Goal: Task Accomplishment & Management: Use online tool/utility

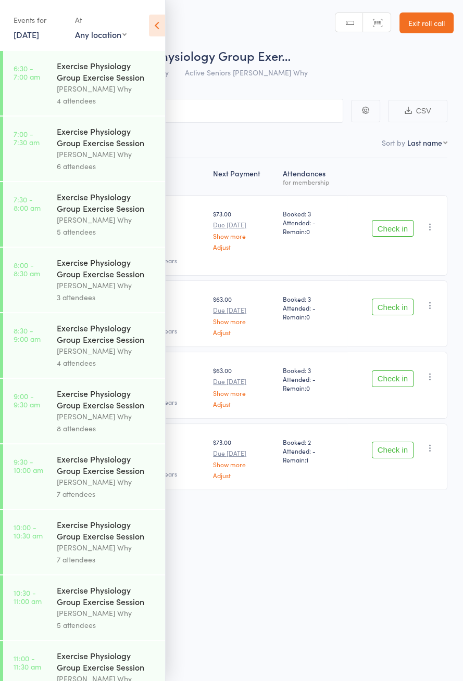
click at [163, 16] on icon at bounding box center [157, 26] width 16 height 22
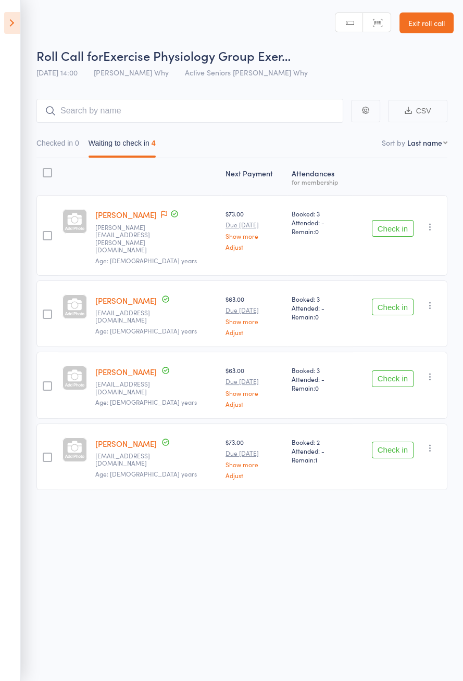
click at [161, 214] on icon at bounding box center [164, 214] width 6 height 7
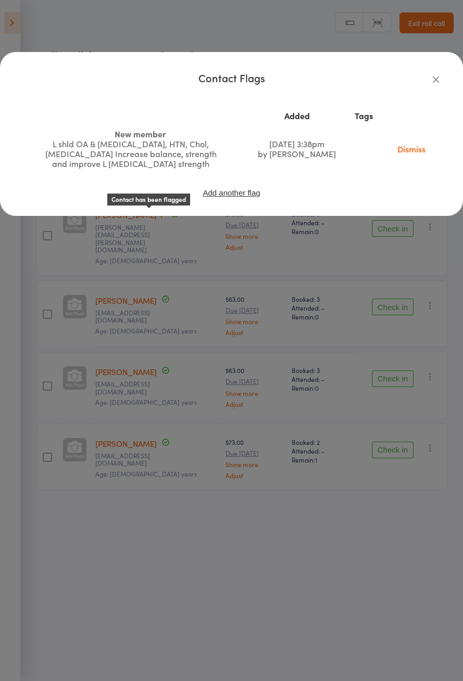
click at [51, 350] on div "Contact Flags Added Tags New member L shld OA & [MEDICAL_DATA], HTN, Chol, [MED…" at bounding box center [231, 340] width 463 height 681
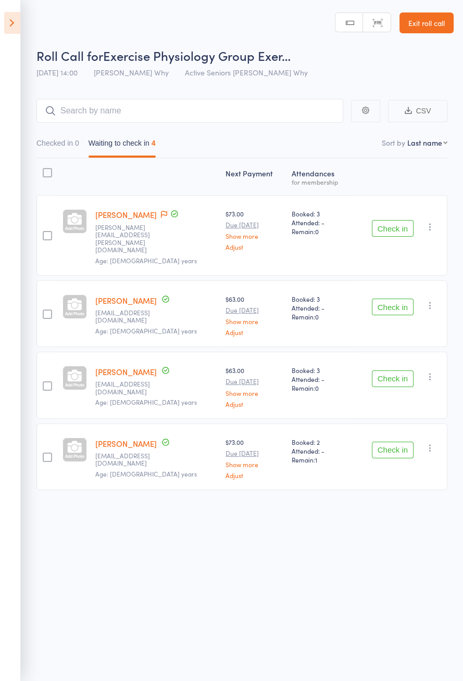
click at [402, 371] on button "Check in" at bounding box center [393, 379] width 42 height 17
click at [401, 299] on button "Check in" at bounding box center [393, 307] width 42 height 17
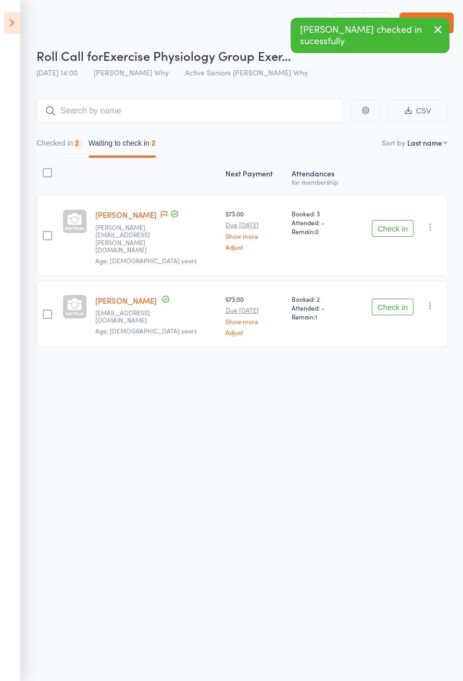
click at [403, 220] on button "Check in" at bounding box center [393, 228] width 42 height 17
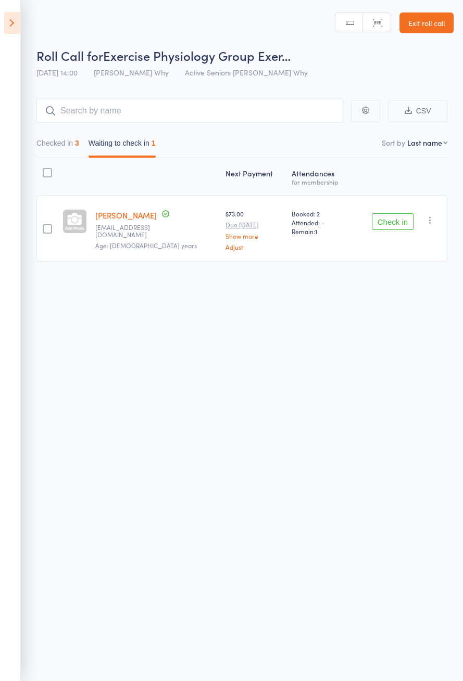
click at [10, 23] on icon at bounding box center [12, 23] width 16 height 22
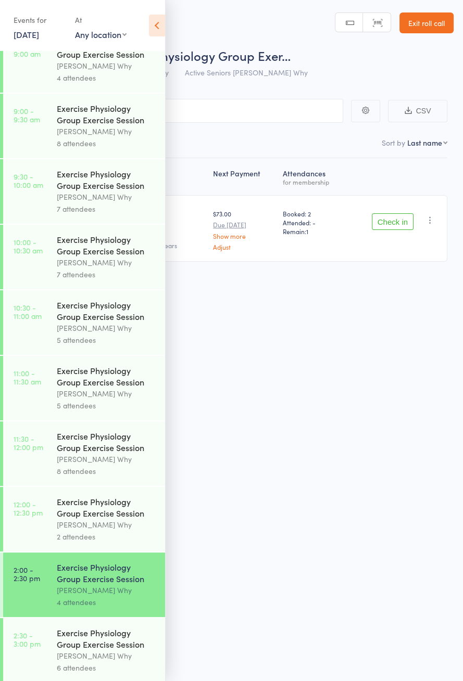
scroll to position [501, 0]
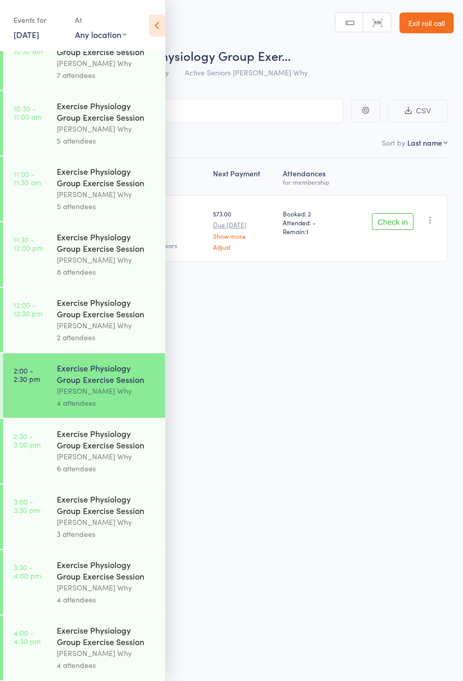
click at [20, 448] on link "2:30 - 3:00 pm Exercise Physiology Group Exercise Session [PERSON_NAME] Why 6 a…" at bounding box center [84, 451] width 162 height 65
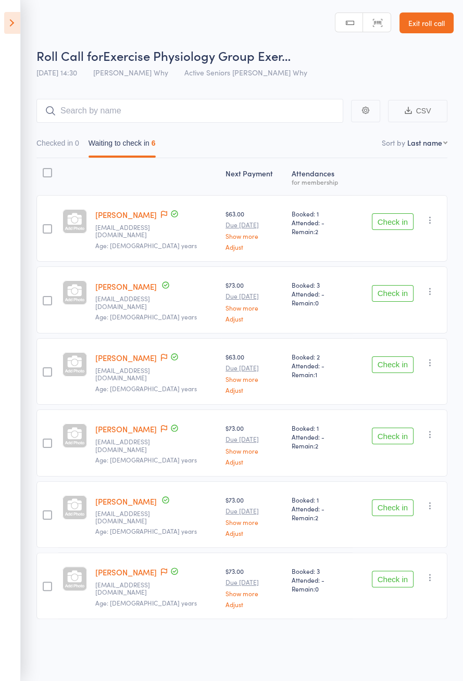
click at [161, 355] on icon at bounding box center [164, 357] width 6 height 7
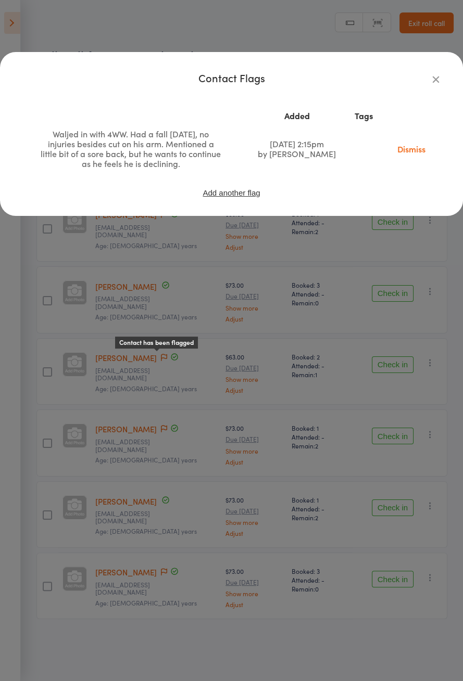
click at [184, 520] on div "Contact Flags Added Tags Waljed in with 4WW. Had a fall [DATE], no injuries bes…" at bounding box center [231, 340] width 463 height 681
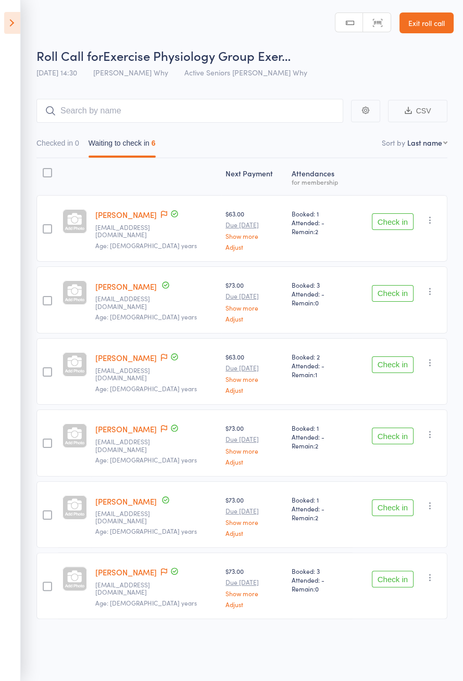
click at [161, 568] on icon at bounding box center [164, 571] width 6 height 7
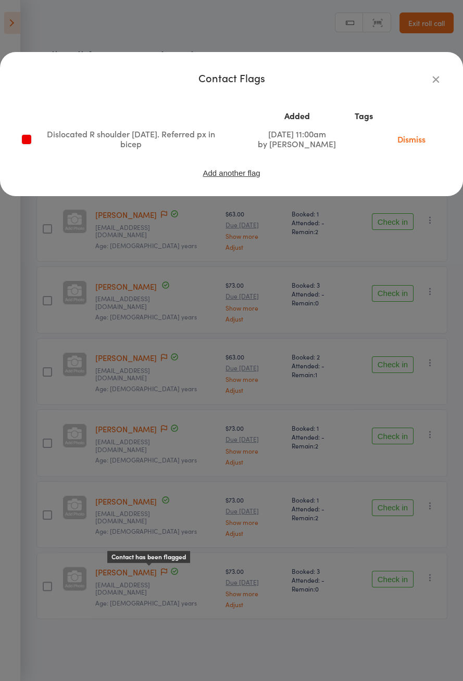
click at [190, 471] on div "Contact Flags Added Tags Dislocated R shoulder [DATE]. Referred px in bicep [DA…" at bounding box center [231, 340] width 463 height 681
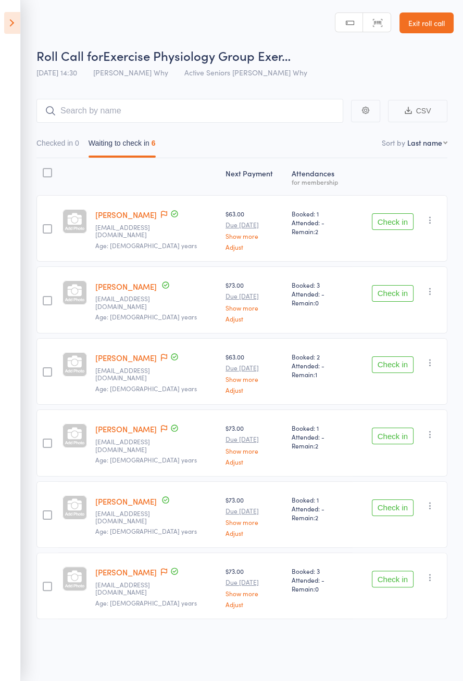
click at [397, 577] on button "Check in" at bounding box center [393, 579] width 42 height 17
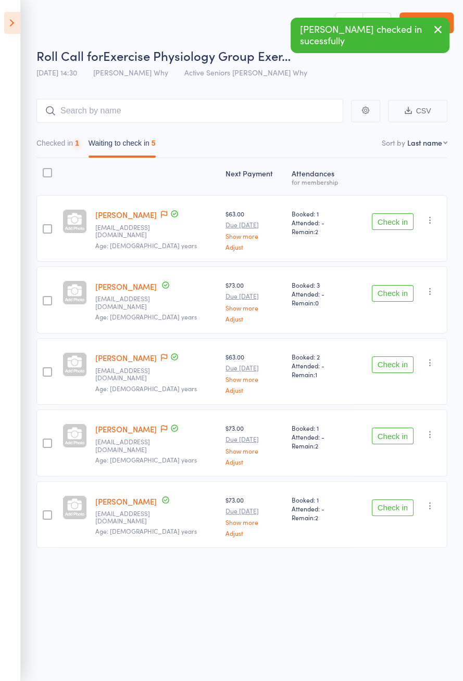
click at [161, 354] on icon at bounding box center [164, 357] width 6 height 7
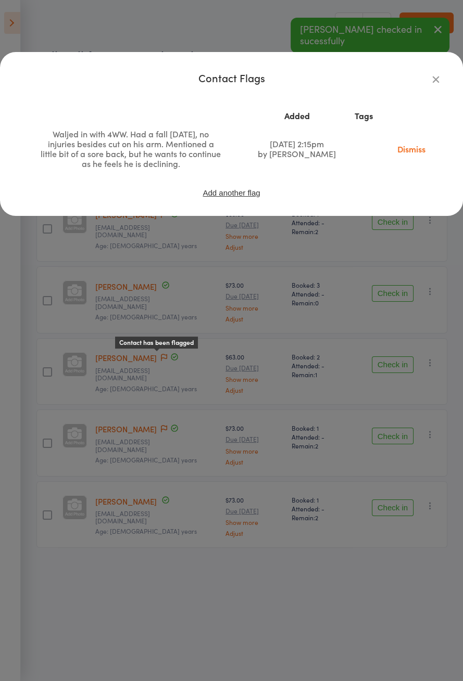
click at [82, 328] on div "Contact Flags Added Tags Waljed in with 4WW. Had a fall [DATE], no injuries bes…" at bounding box center [231, 340] width 463 height 681
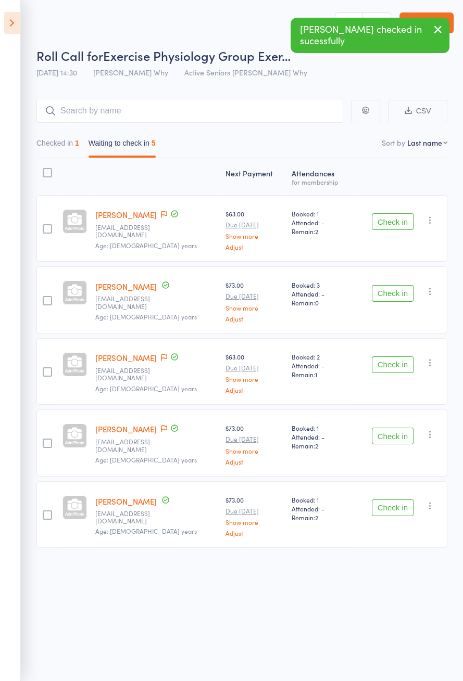
click at [399, 367] on button "Check in" at bounding box center [393, 364] width 42 height 17
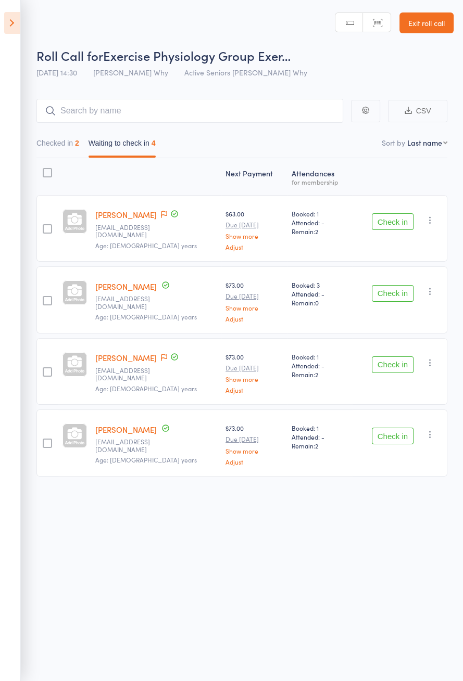
click at [161, 355] on icon at bounding box center [164, 357] width 6 height 7
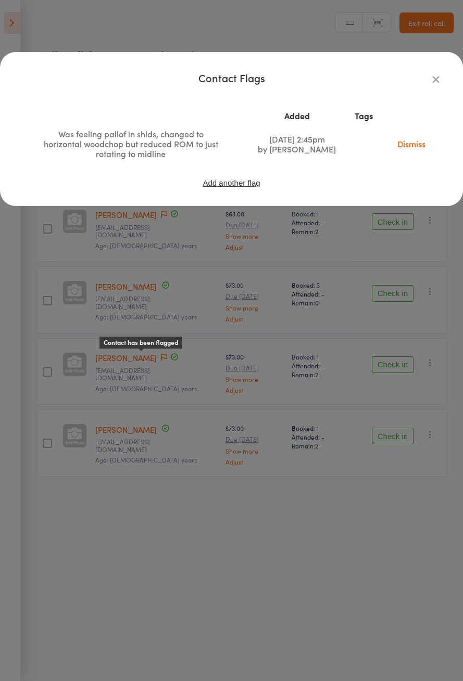
click at [120, 520] on div "Contact Flags Added Tags Was feeling pallof in shlds, changed to horizontal woo…" at bounding box center [231, 340] width 463 height 681
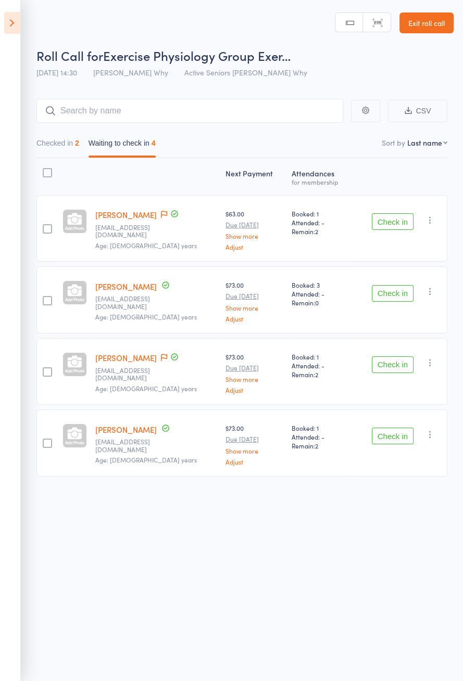
click at [386, 437] on button "Check in" at bounding box center [393, 436] width 42 height 17
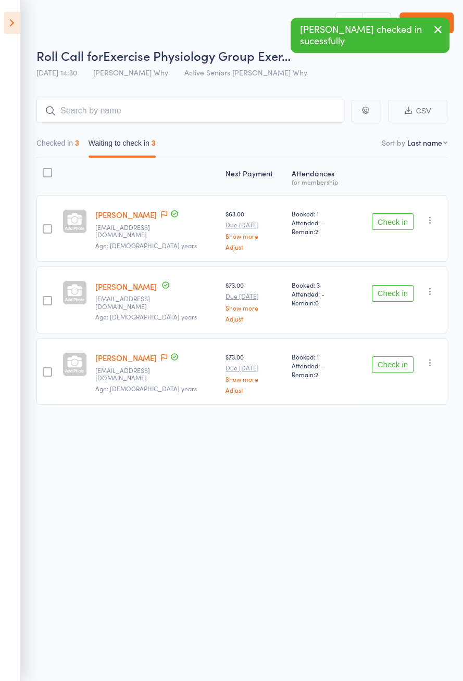
click at [161, 212] on icon at bounding box center [164, 214] width 6 height 7
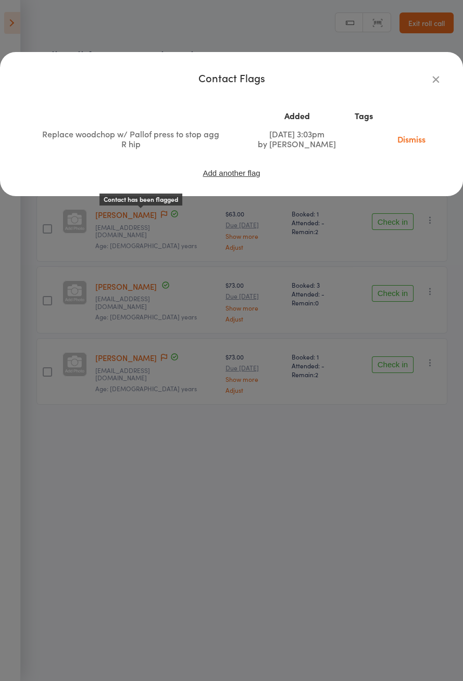
click at [89, 315] on div "Contact Flags Added Tags Replace woodchop w/ Pallof press to stop agg R hip [DA…" at bounding box center [231, 340] width 463 height 681
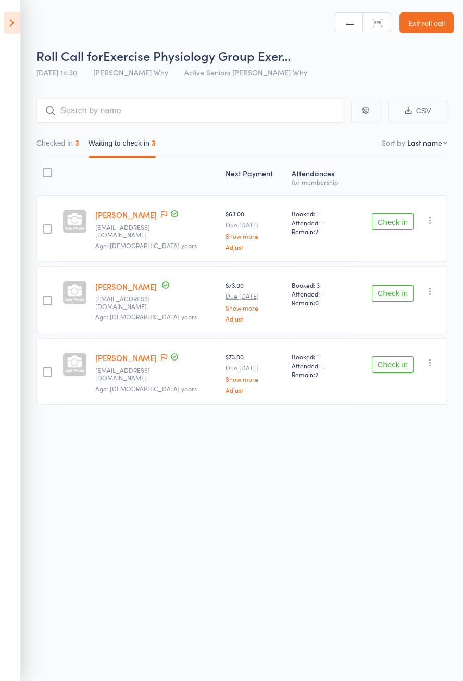
click at [392, 224] on button "Check in" at bounding box center [393, 221] width 42 height 17
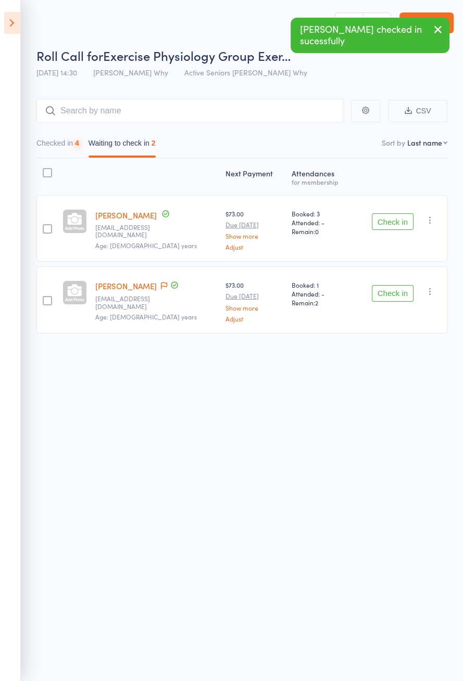
click at [392, 290] on button "Check in" at bounding box center [393, 293] width 42 height 17
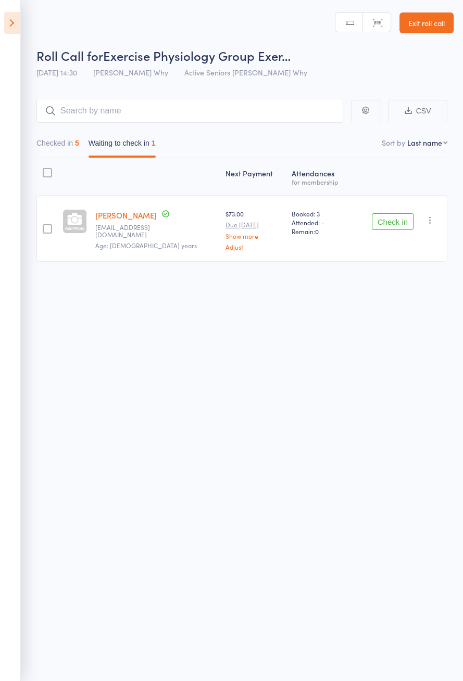
click at [393, 221] on button "Check in" at bounding box center [393, 221] width 42 height 17
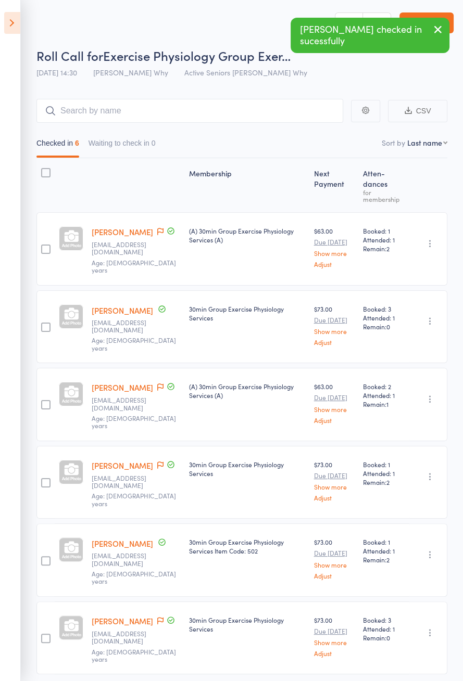
click at [17, 27] on icon at bounding box center [12, 23] width 16 height 22
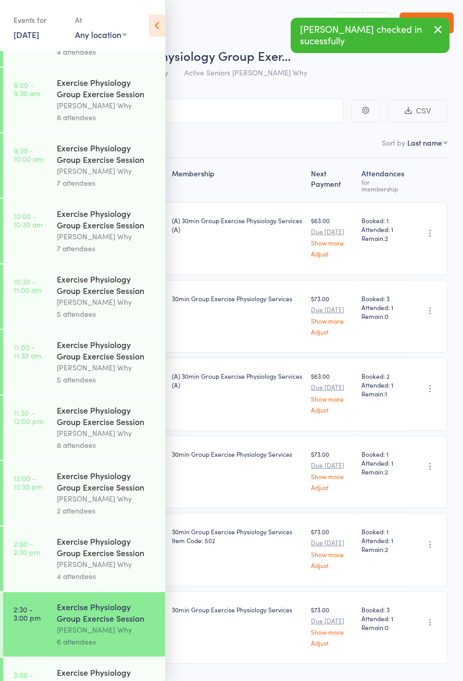
scroll to position [501, 0]
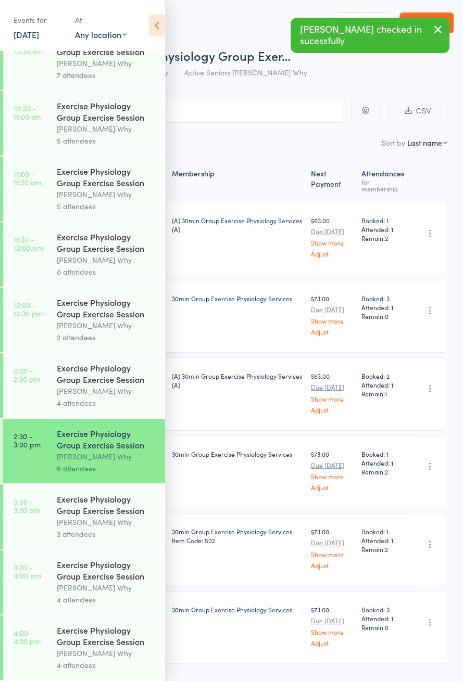
click at [37, 512] on link "3:00 - 3:30 pm Exercise Physiology Group Exercise Session [PERSON_NAME] Why 3 a…" at bounding box center [84, 516] width 162 height 65
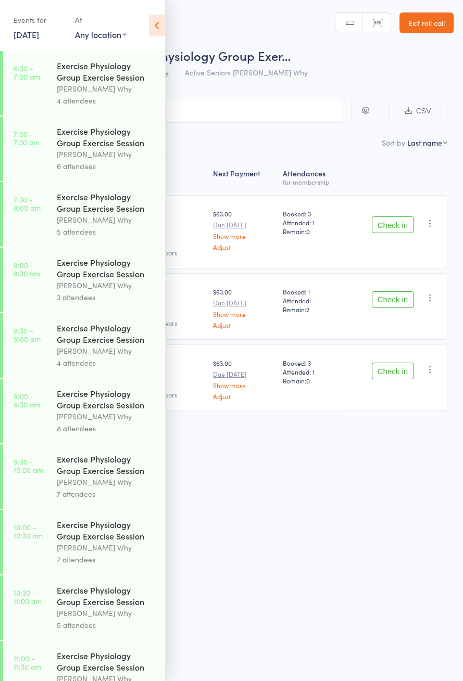
click at [151, 28] on icon at bounding box center [157, 26] width 16 height 22
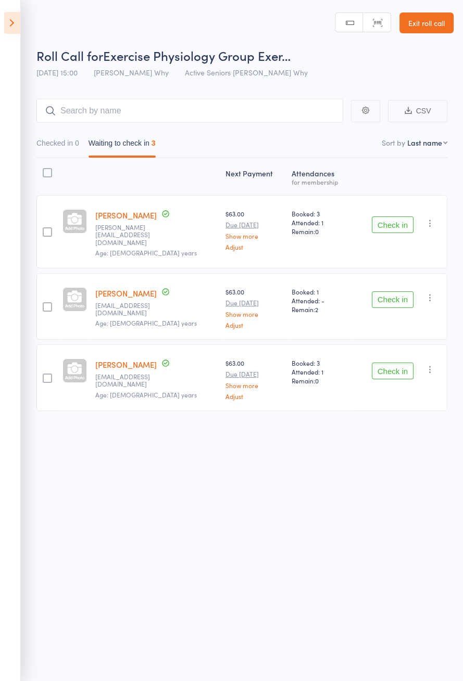
click at [15, 28] on icon at bounding box center [12, 23] width 16 height 22
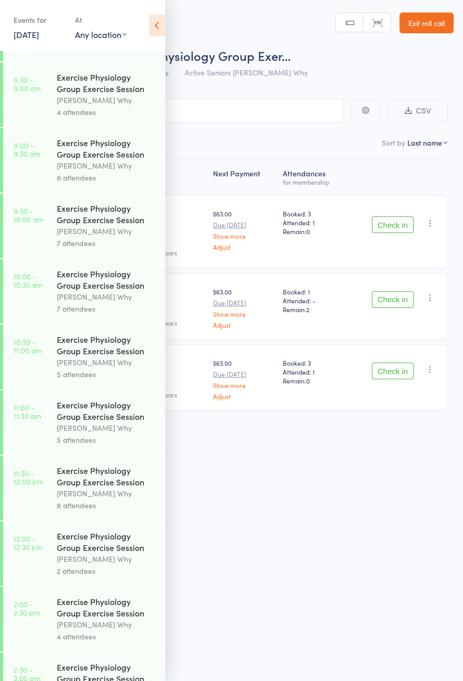
scroll to position [501, 0]
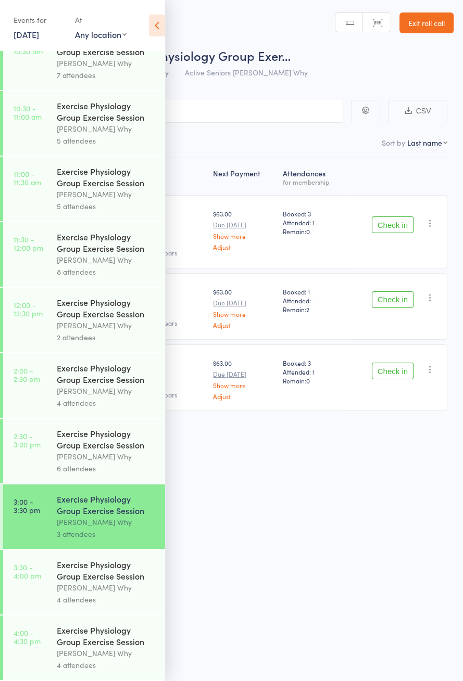
click at [159, 21] on icon at bounding box center [157, 26] width 16 height 22
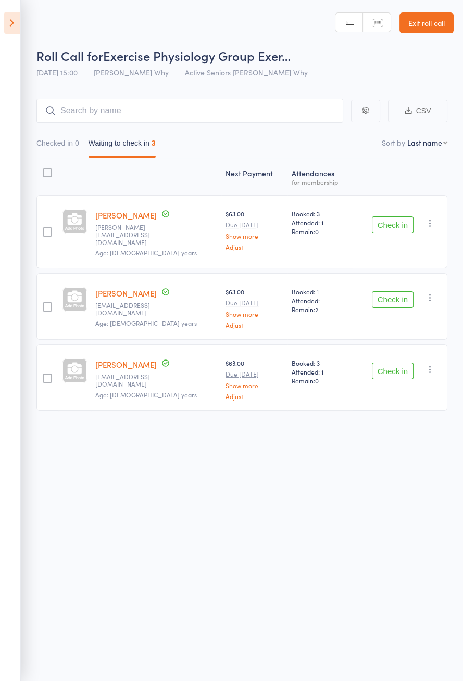
click at [13, 27] on icon at bounding box center [12, 23] width 16 height 22
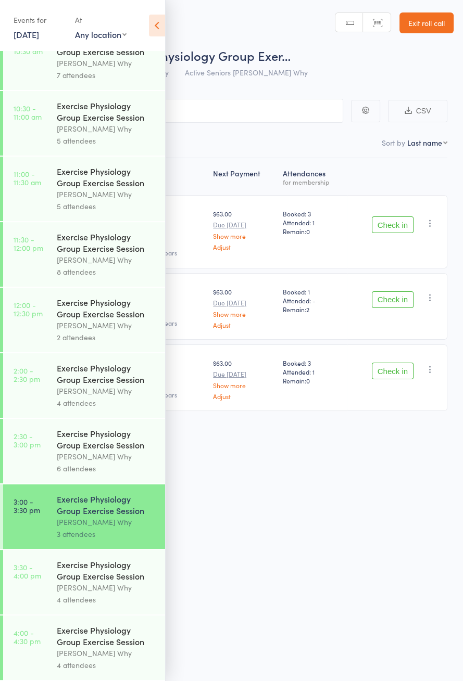
click at [154, 31] on icon at bounding box center [157, 26] width 16 height 22
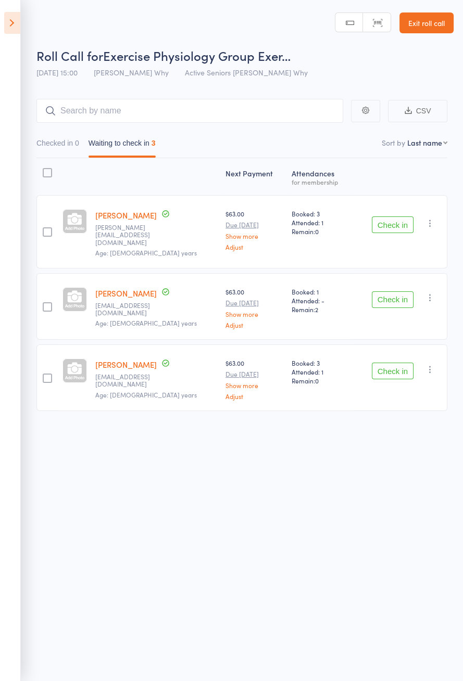
click at [397, 222] on button "Check in" at bounding box center [393, 224] width 42 height 17
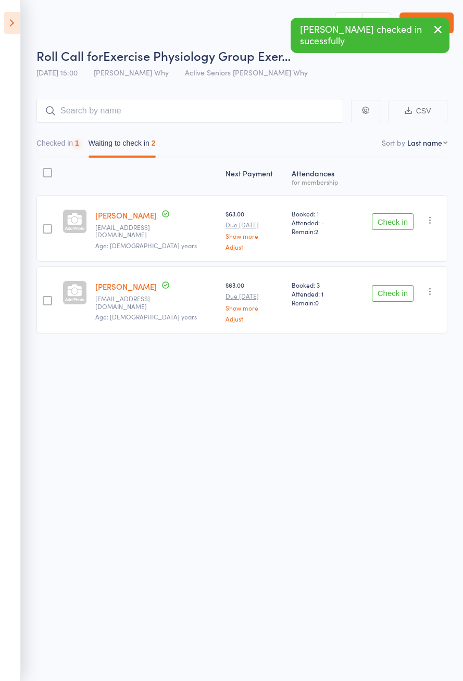
click at [400, 222] on button "Check in" at bounding box center [393, 221] width 42 height 17
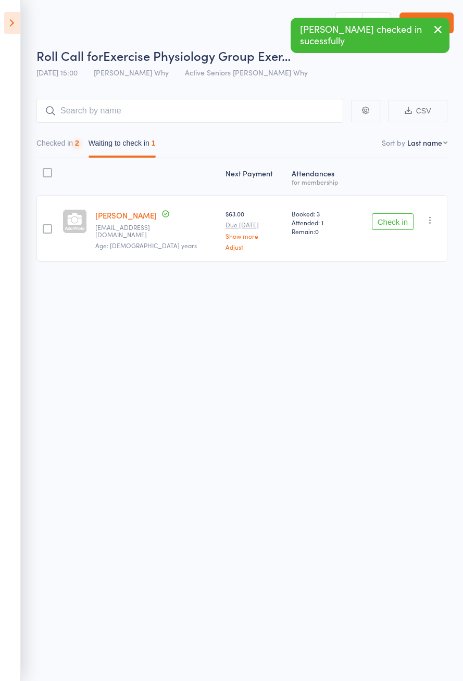
click at [403, 222] on button "Check in" at bounding box center [393, 221] width 42 height 17
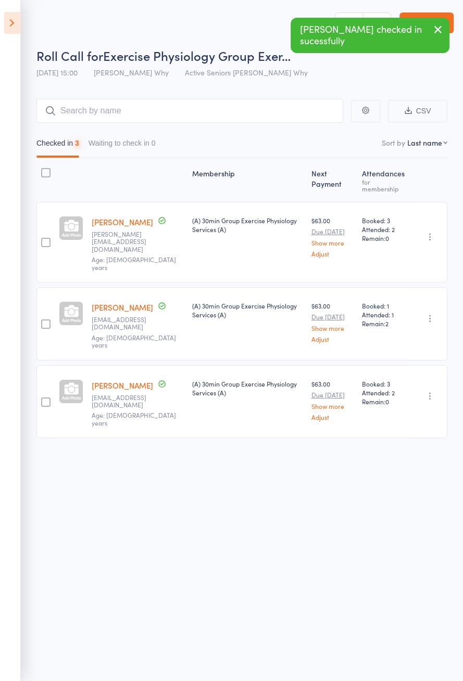
click at [18, 22] on icon at bounding box center [12, 23] width 16 height 22
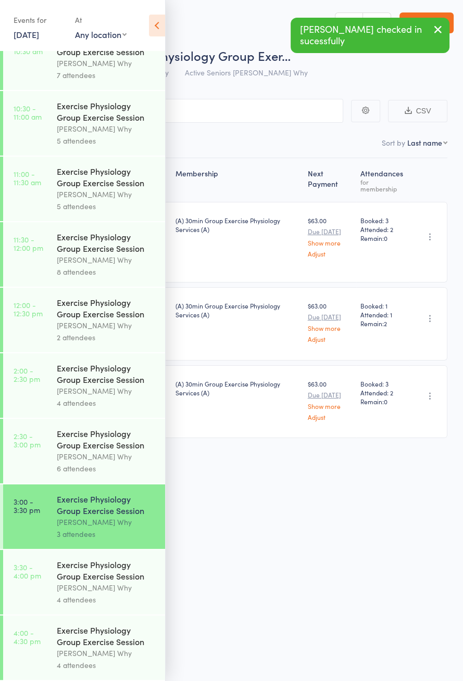
click at [119, 574] on div "Exercise Physiology Group Exercise Session" at bounding box center [106, 570] width 99 height 23
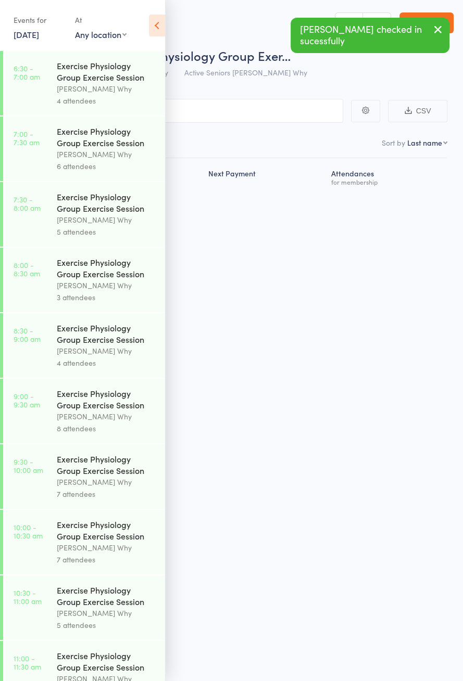
click at [163, 32] on icon at bounding box center [157, 26] width 16 height 22
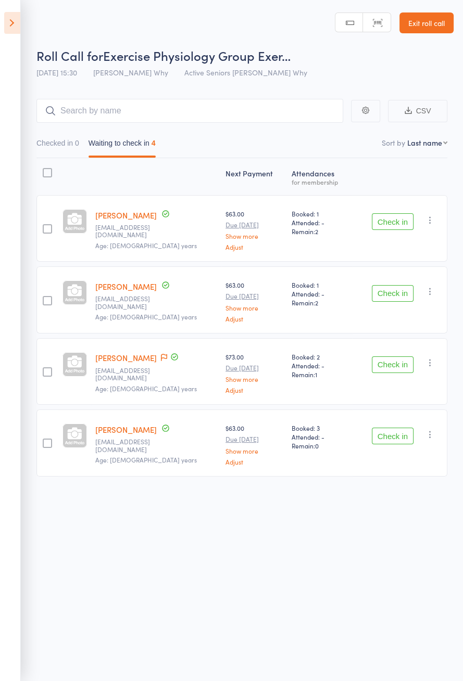
click at [15, 32] on icon at bounding box center [12, 23] width 16 height 22
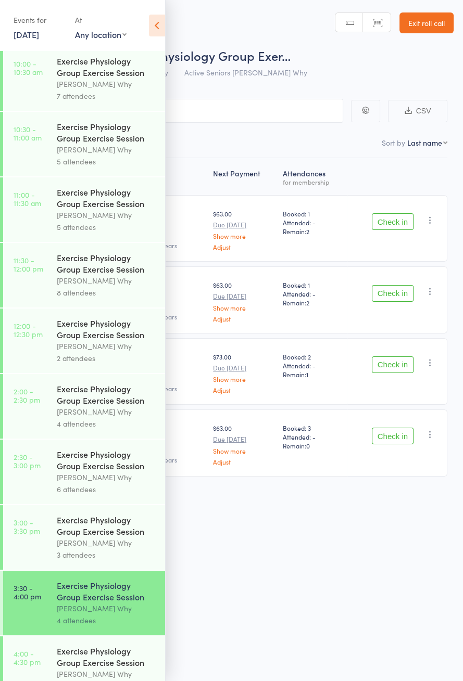
scroll to position [501, 0]
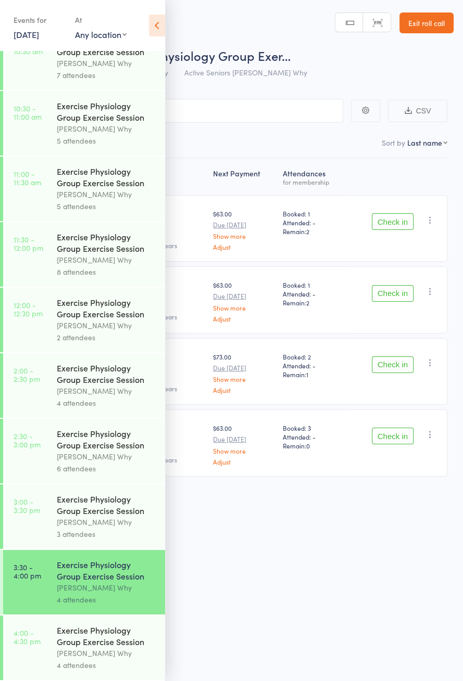
click at [45, 519] on link "3:00 - 3:30 pm Exercise Physiology Group Exercise Session [PERSON_NAME] Why 3 a…" at bounding box center [84, 516] width 162 height 65
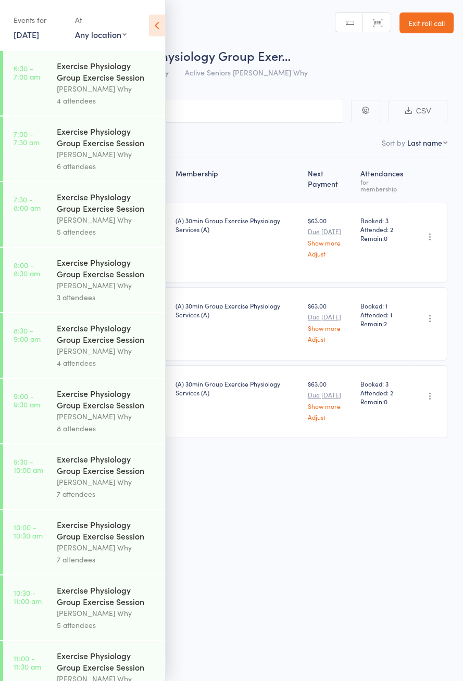
click at [154, 32] on icon at bounding box center [157, 26] width 16 height 22
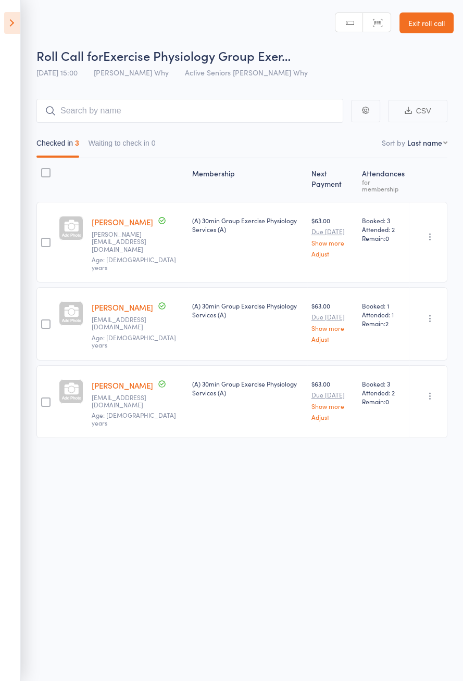
click at [16, 28] on icon at bounding box center [12, 23] width 16 height 22
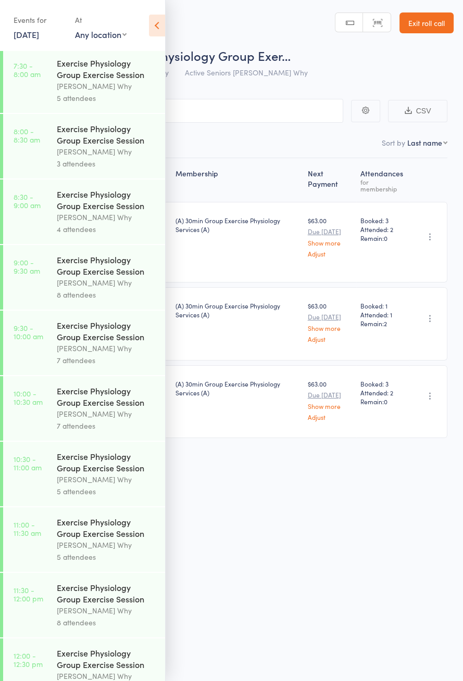
scroll to position [501, 0]
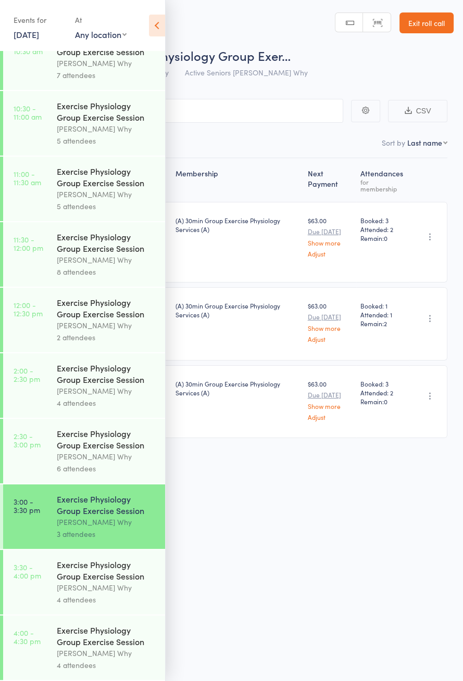
click at [62, 572] on div "Exercise Physiology Group Exercise Session" at bounding box center [106, 570] width 99 height 23
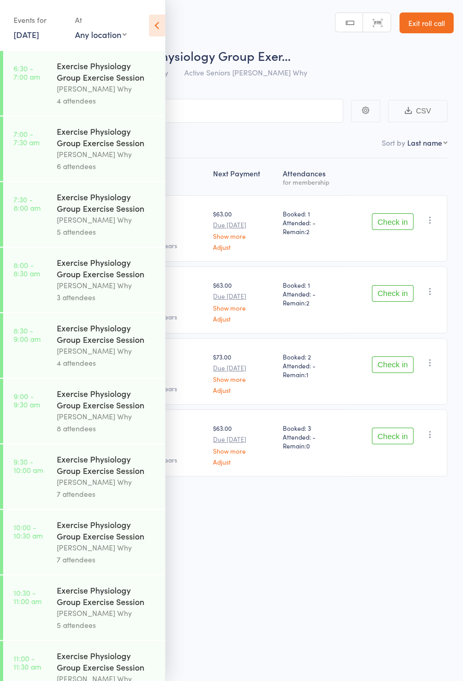
click at [157, 30] on icon at bounding box center [157, 26] width 16 height 22
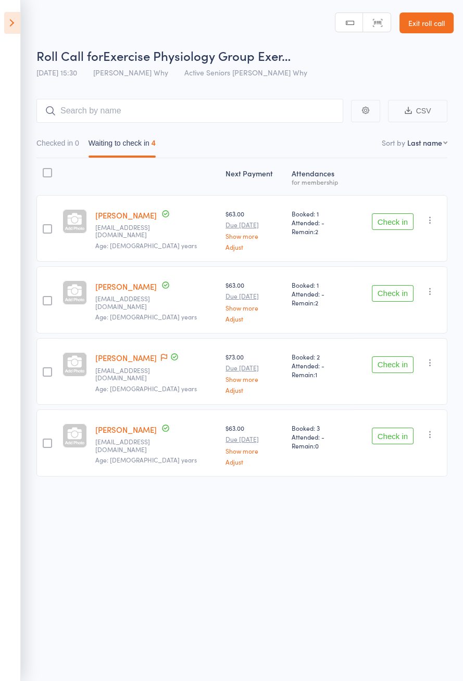
click at [389, 432] on button "Check in" at bounding box center [393, 436] width 42 height 17
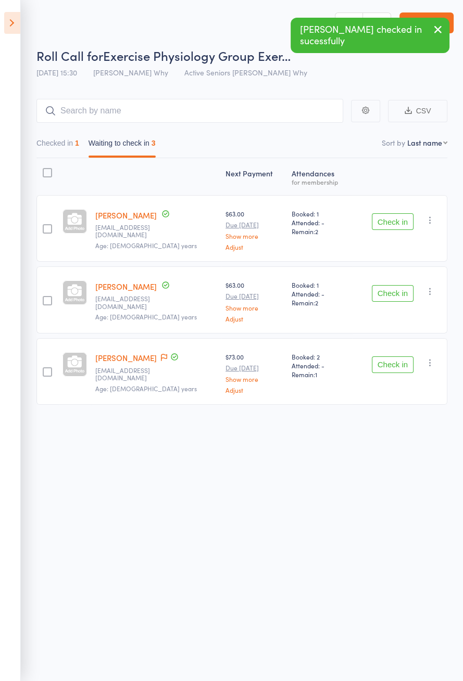
click at [392, 293] on button "Check in" at bounding box center [393, 293] width 42 height 17
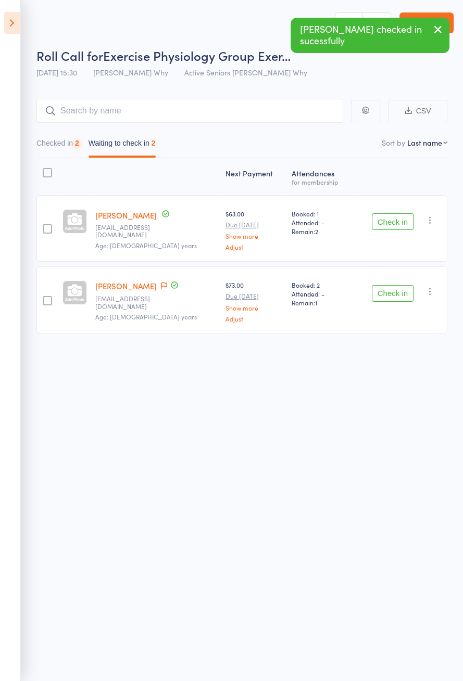
click at [393, 224] on button "Check in" at bounding box center [393, 221] width 42 height 17
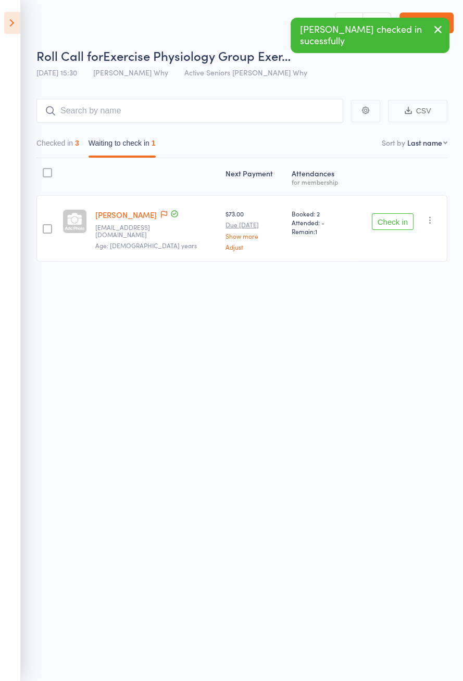
click at [397, 223] on button "Check in" at bounding box center [393, 221] width 42 height 17
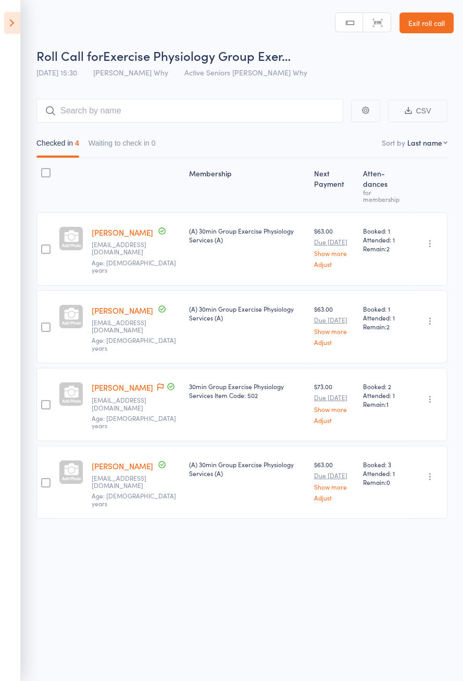
click at [157, 384] on icon at bounding box center [160, 387] width 6 height 7
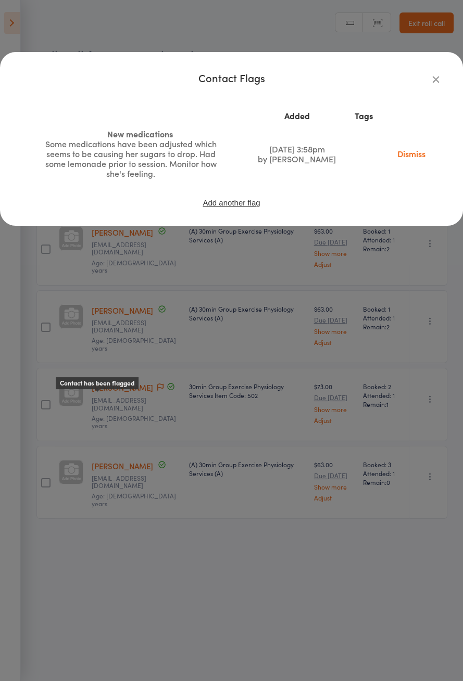
click at [439, 63] on div "Contact Flags Added Tags New medications Some medications have been adjusted wh…" at bounding box center [231, 139] width 463 height 174
click at [437, 79] on icon "button" at bounding box center [435, 78] width 11 height 11
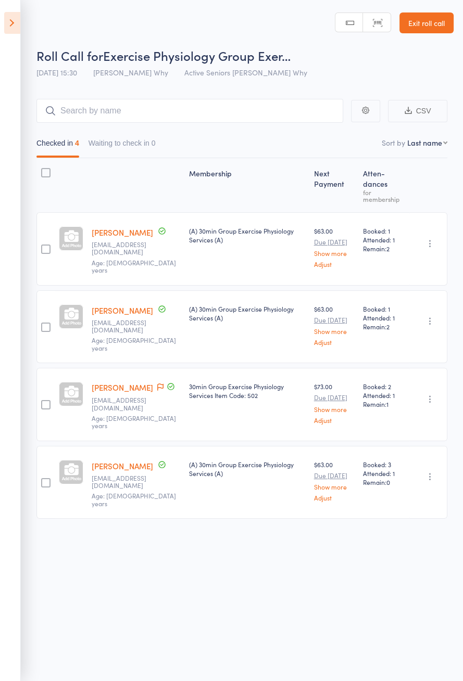
click at [15, 25] on icon at bounding box center [12, 23] width 16 height 22
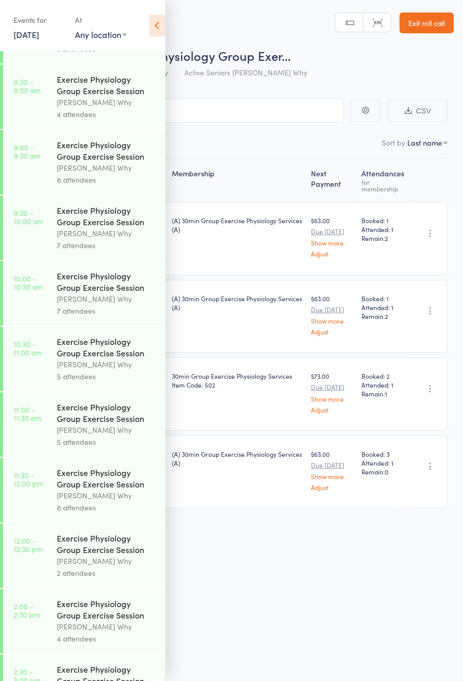
scroll to position [501, 0]
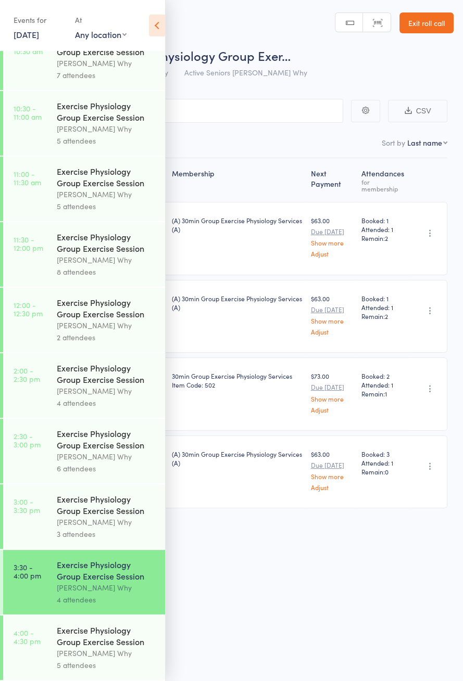
click at [135, 644] on div "Exercise Physiology Group Exercise Session" at bounding box center [106, 635] width 99 height 23
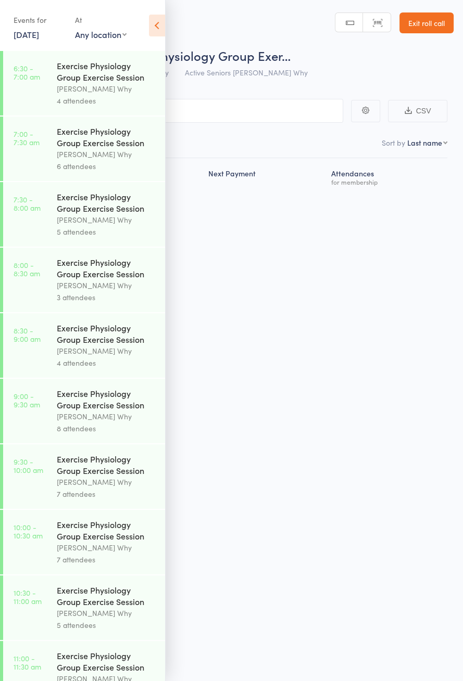
click at [160, 27] on icon at bounding box center [157, 26] width 16 height 22
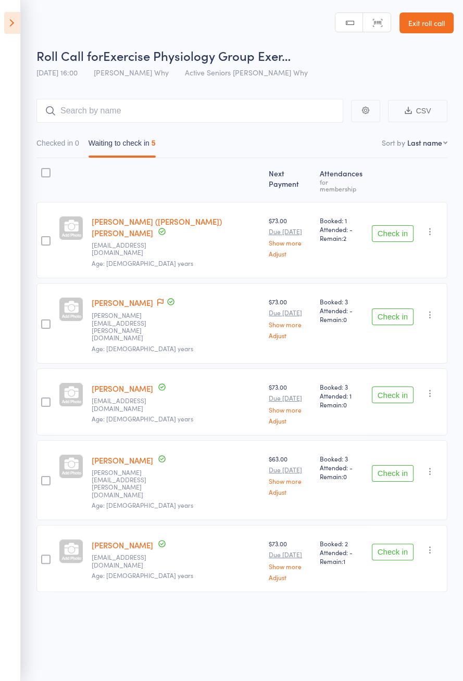
click at [163, 298] on span at bounding box center [160, 303] width 6 height 10
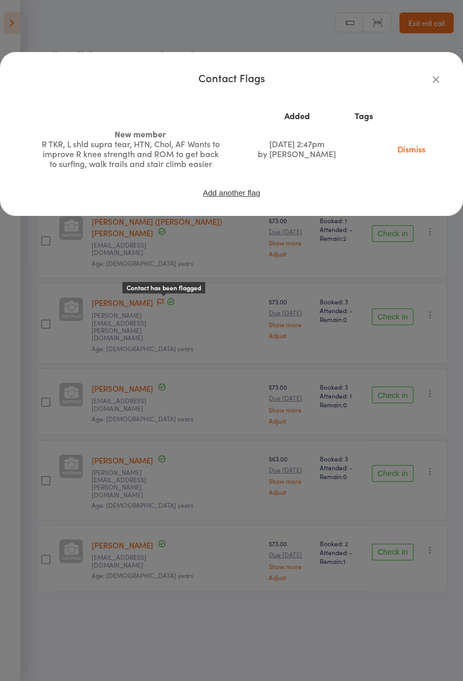
click at [414, 150] on link "Dismiss" at bounding box center [411, 148] width 44 height 11
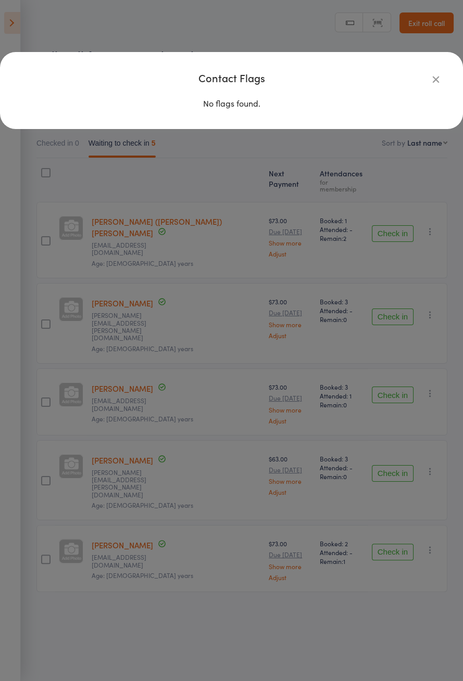
click at [434, 82] on icon "button" at bounding box center [435, 78] width 11 height 11
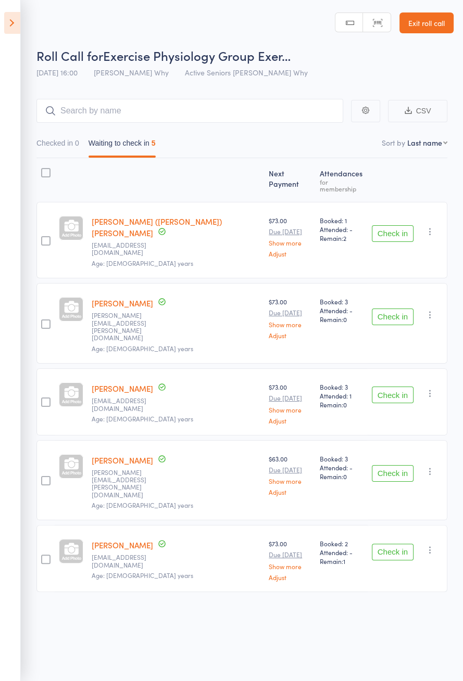
click at [401, 309] on button "Check in" at bounding box center [393, 317] width 42 height 17
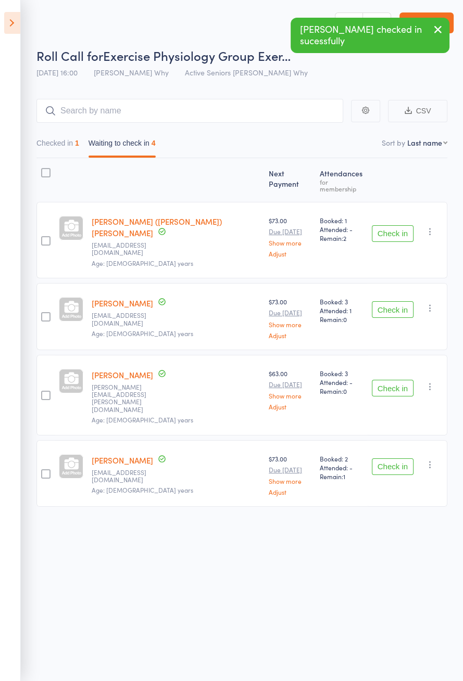
click at [394, 380] on button "Check in" at bounding box center [393, 388] width 42 height 17
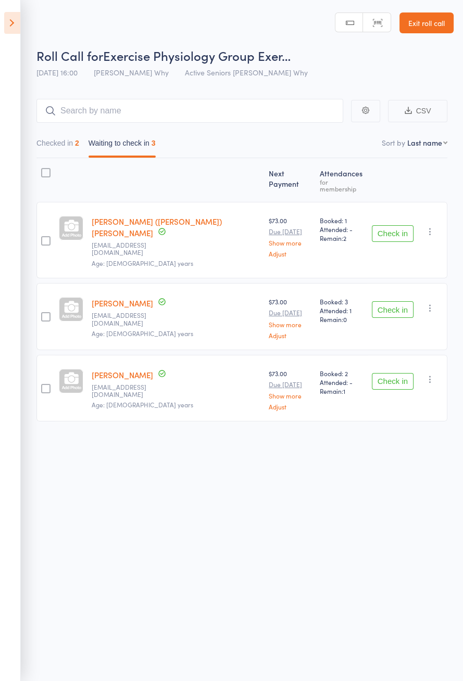
click at [398, 225] on button "Check in" at bounding box center [393, 233] width 42 height 17
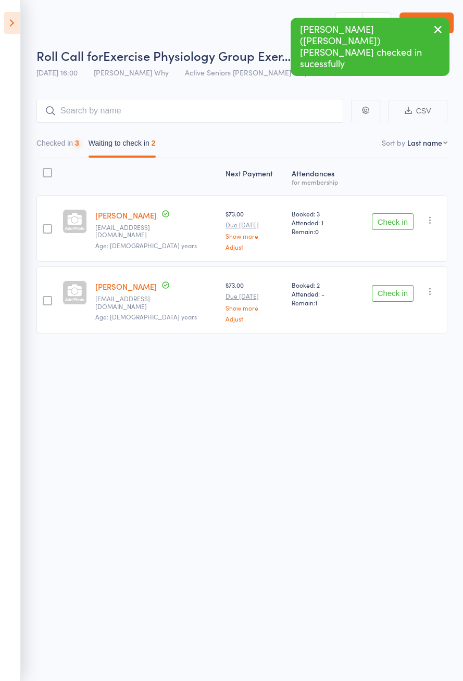
click at [398, 222] on button "Check in" at bounding box center [393, 221] width 42 height 17
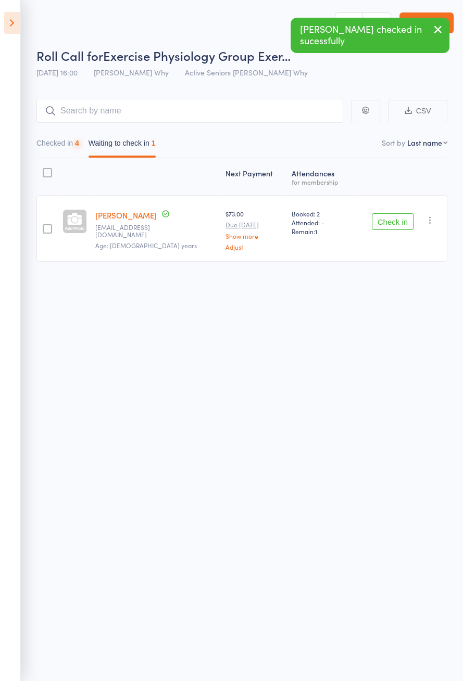
click at [402, 224] on button "Check in" at bounding box center [393, 221] width 42 height 17
